Goal: Communication & Community: Answer question/provide support

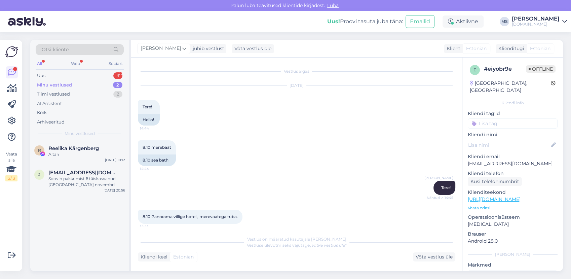
scroll to position [1941, 0]
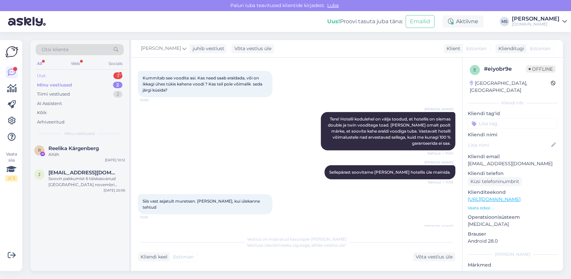
click at [74, 77] on div "Uus 3" at bounding box center [80, 75] width 88 height 9
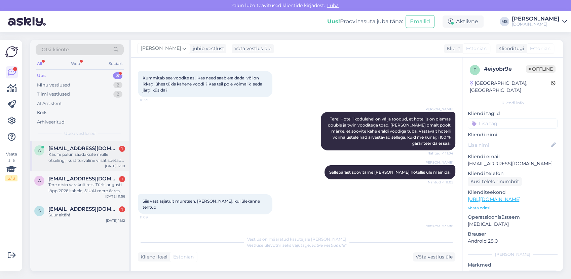
click at [95, 157] on div "Kas Te palun saadaksite mulle otselingi, kust turvaline viisat soetada. Interne…" at bounding box center [86, 157] width 77 height 12
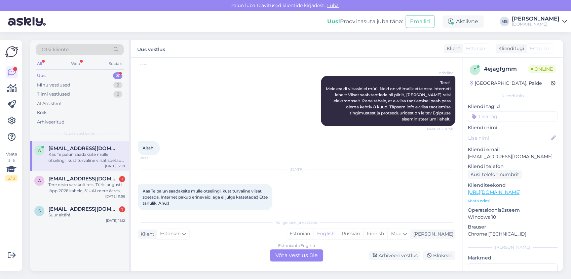
scroll to position [127, 0]
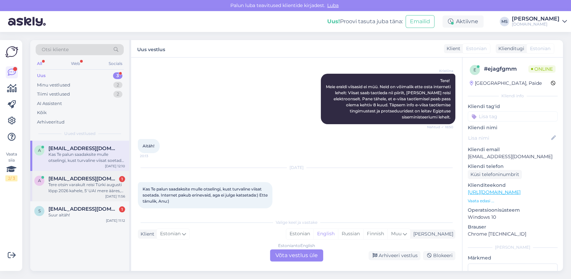
click at [71, 192] on div "Tere otsin varakult reisi Türki augusti lõpp 2026 kahele, 5' UAI mere ääres, le…" at bounding box center [86, 187] width 77 height 12
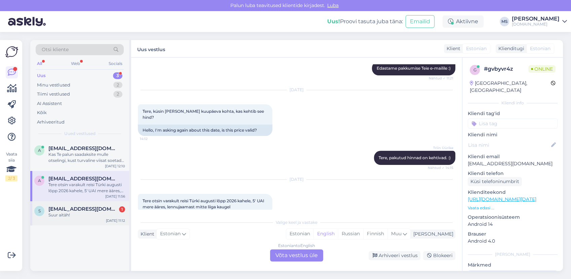
click at [92, 220] on div "s [EMAIL_ADDRESS][DOMAIN_NAME] 1 Suur aitäh! [DATE] 11:12" at bounding box center [79, 213] width 99 height 24
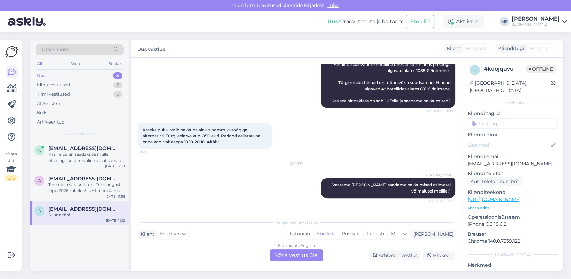
scroll to position [274, 0]
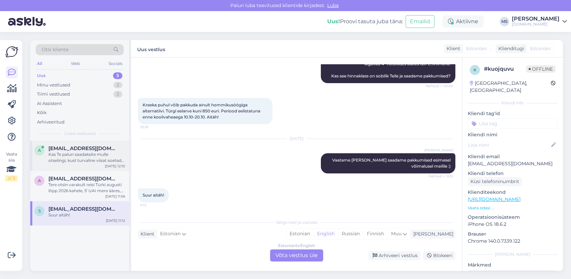
click at [95, 149] on span "[EMAIL_ADDRESS][DOMAIN_NAME]" at bounding box center [83, 148] width 70 height 6
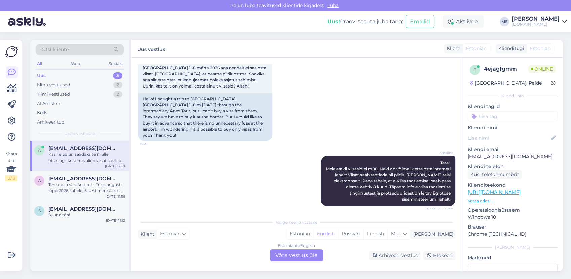
scroll to position [112, 0]
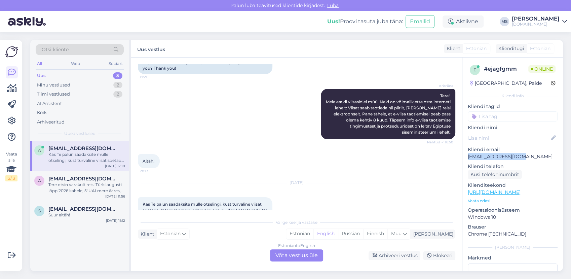
drag, startPoint x: 527, startPoint y: 157, endPoint x: 469, endPoint y: 156, distance: 58.5
click at [469, 156] on p "[EMAIL_ADDRESS][DOMAIN_NAME]" at bounding box center [512, 156] width 90 height 7
copy p "[EMAIL_ADDRESS][DOMAIN_NAME]"
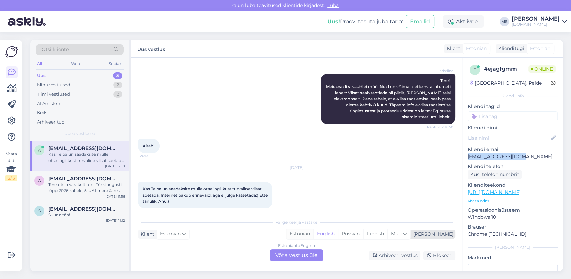
click at [313, 230] on div "Estonian" at bounding box center [299, 233] width 27 height 10
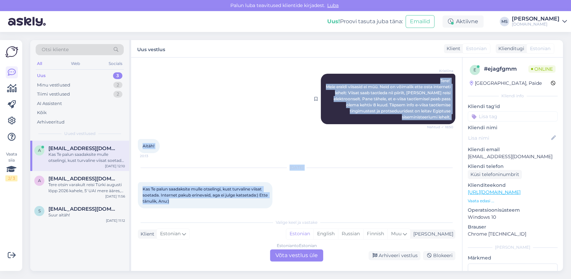
drag, startPoint x: 245, startPoint y: 192, endPoint x: 340, endPoint y: 73, distance: 153.0
click at [340, 73] on div "Vestlus algas [DATE] Tere! Ostsin läbi vahendaja Anex touri reisi Egiptusesse, …" at bounding box center [299, 136] width 323 height 145
drag, startPoint x: 340, startPoint y: 73, endPoint x: 353, endPoint y: 90, distance: 21.4
copy div "Tere! Meie eraldi viisasid ei müü. Neid on võimalik ette osta interneti lehelt:…"
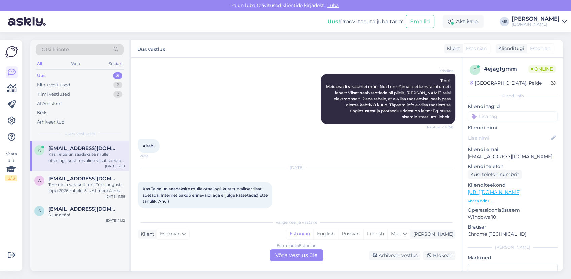
click at [322, 214] on div "Vestlus algas [DATE] Tere! Ostsin läbi vahendaja Anex touri reisi Egiptusesse, …" at bounding box center [296, 163] width 331 height 213
click at [298, 257] on div "Estonian to Estonian Võta vestlus üle" at bounding box center [296, 255] width 53 height 12
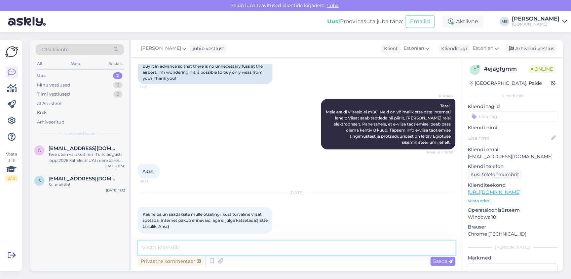
click at [288, 249] on textarea at bounding box center [296, 247] width 317 height 14
paste textarea "[URL][DOMAIN_NAME]"
type textarea "Viisat saate taotleda siit: [URL][DOMAIN_NAME]"
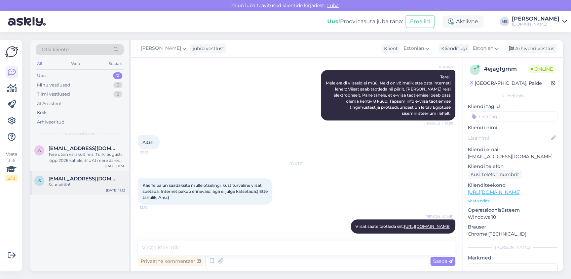
click at [75, 171] on div "s [EMAIL_ADDRESS][DOMAIN_NAME] Suur aitäh! [DATE] 11:12" at bounding box center [79, 183] width 99 height 24
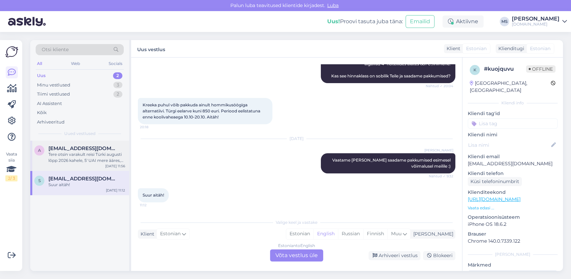
click at [77, 156] on div "Tere otsin varakult reisi Türki augusti lõpp 2026 kahele, 5' UAI mere ääres, le…" at bounding box center [86, 157] width 77 height 12
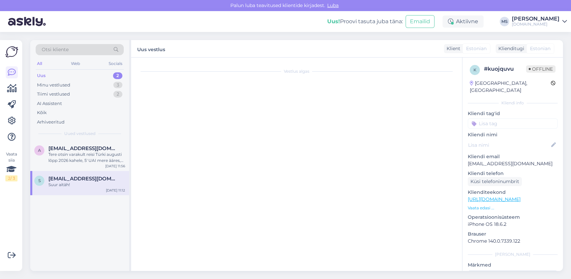
scroll to position [166, 0]
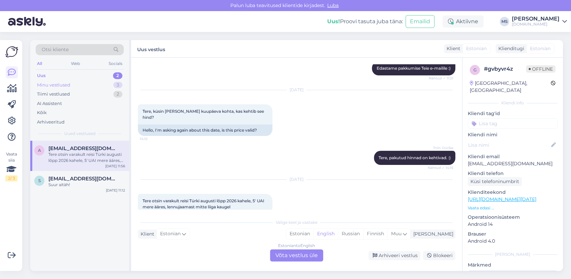
click at [57, 85] on div "Minu vestlused" at bounding box center [53, 85] width 33 height 7
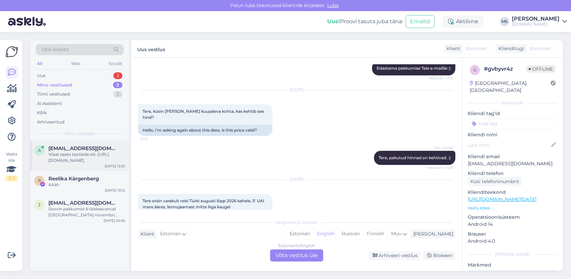
click at [89, 150] on span "[EMAIL_ADDRESS][DOMAIN_NAME]" at bounding box center [83, 148] width 70 height 6
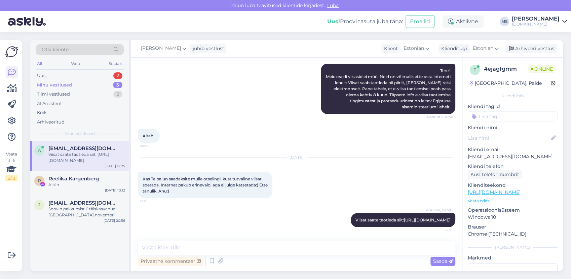
scroll to position [131, 0]
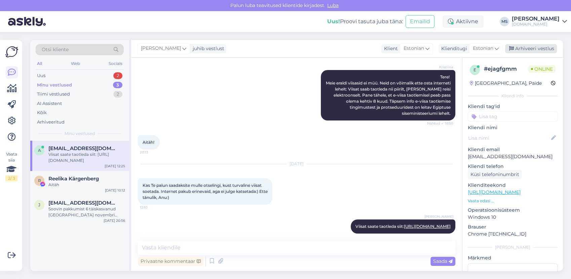
drag, startPoint x: 544, startPoint y: 47, endPoint x: 199, endPoint y: 65, distance: 345.5
click at [543, 47] on div "Arhiveeri vestlus" at bounding box center [531, 48] width 52 height 9
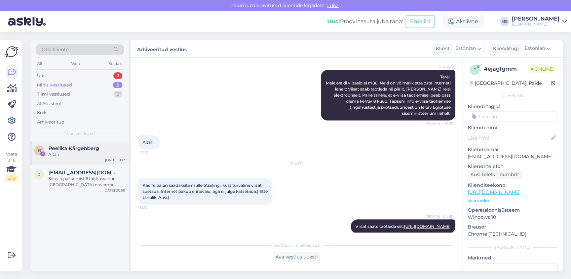
click at [89, 157] on div "R Reelika Kärgenberg Aitäh [DATE] 10:12" at bounding box center [79, 152] width 99 height 24
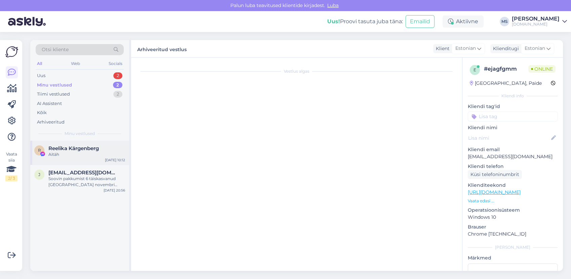
scroll to position [4030, 0]
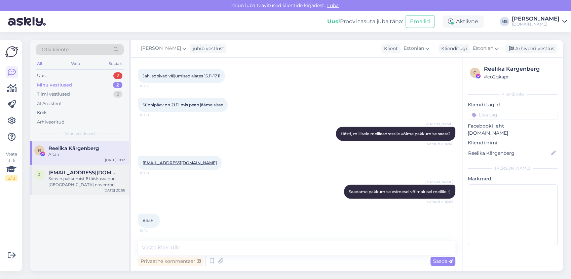
click at [91, 174] on span "[EMAIL_ADDRESS][DOMAIN_NAME]" at bounding box center [83, 172] width 70 height 6
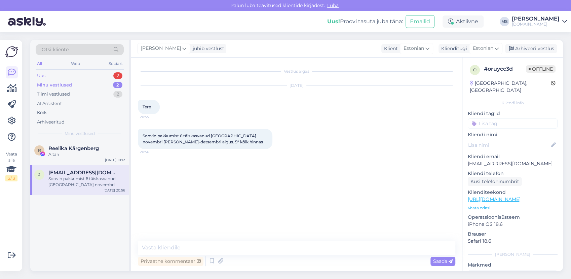
click at [76, 72] on div "Uus 2" at bounding box center [80, 75] width 88 height 9
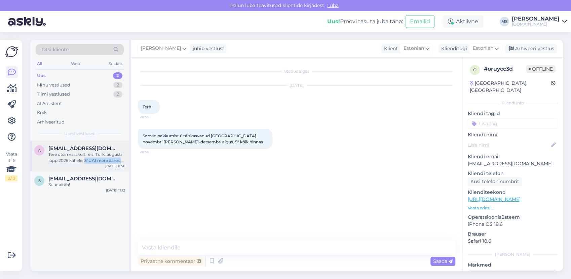
click at [84, 163] on div "a [EMAIL_ADDRESS][DOMAIN_NAME] Tere otsin varakult reisi Türki augusti [PERSON_…" at bounding box center [79, 155] width 99 height 30
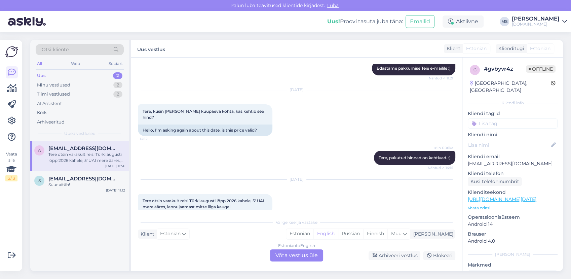
click at [285, 204] on div "[DATE] Tere otsin varakult reisi Türki augusti [PERSON_NAME] 2026 [PERSON_NAME]…" at bounding box center [296, 196] width 317 height 49
